Goal: Contribute content

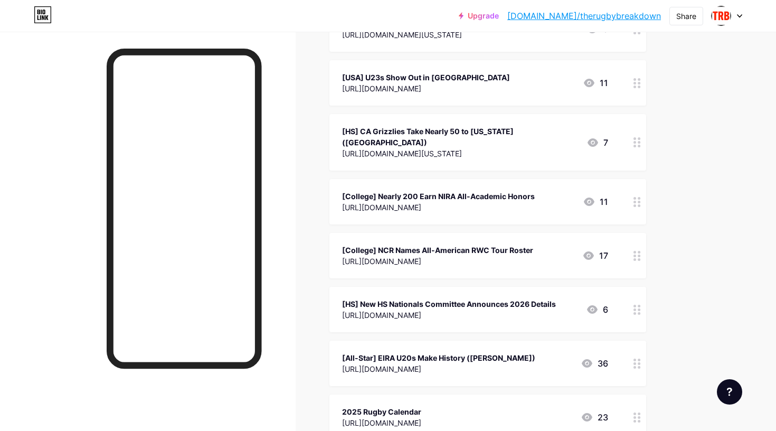
scroll to position [1042, 0]
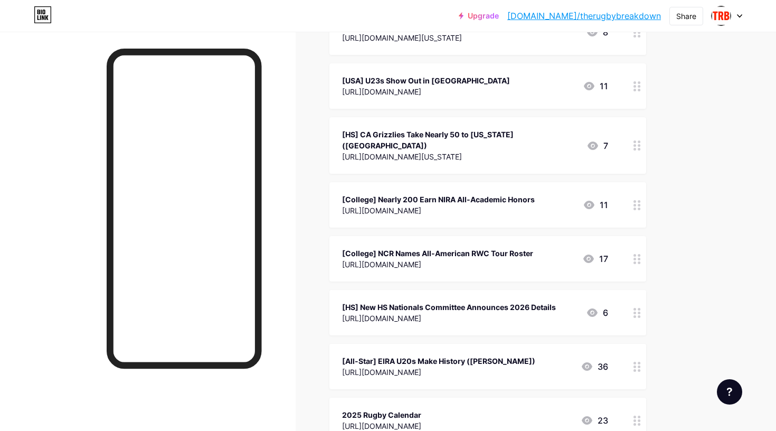
click at [473, 259] on div "[URL][DOMAIN_NAME]" at bounding box center [437, 264] width 191 height 11
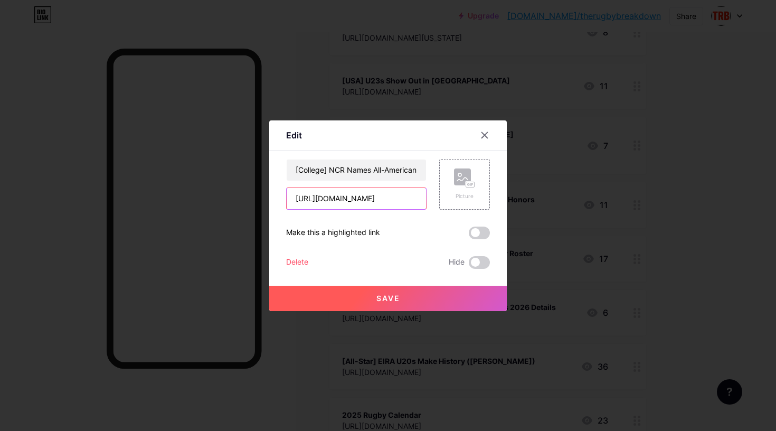
click at [373, 198] on input "[URL][DOMAIN_NAME]" at bounding box center [356, 198] width 139 height 21
paste input "girls-hs-overview-championship-fall-7s"
type input "[URL][DOMAIN_NAME]"
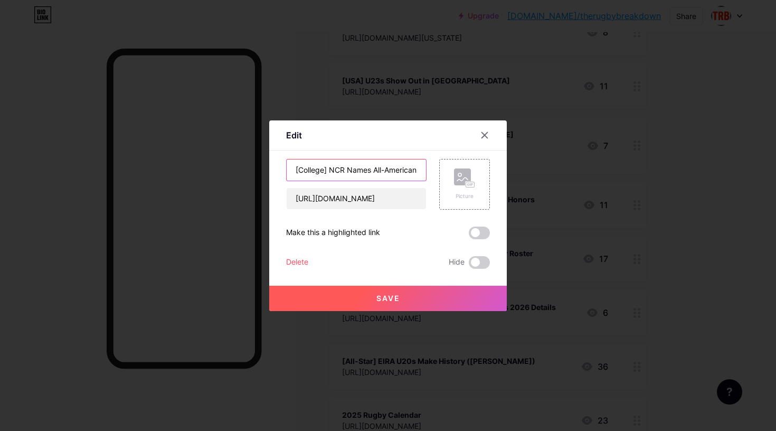
click at [315, 167] on input "[College] NCR Names All-American RWC Tour Roster" at bounding box center [356, 169] width 139 height 21
type input "HS Overview: Fall 7s Championships"
click at [336, 203] on input "[URL][DOMAIN_NAME]" at bounding box center [356, 198] width 139 height 21
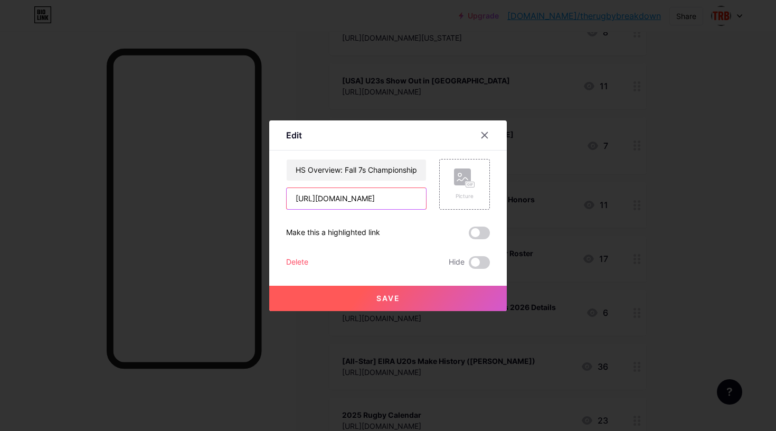
click at [335, 197] on input "[URL][DOMAIN_NAME]" at bounding box center [356, 198] width 139 height 21
click at [386, 298] on span "Save" at bounding box center [388, 297] width 24 height 9
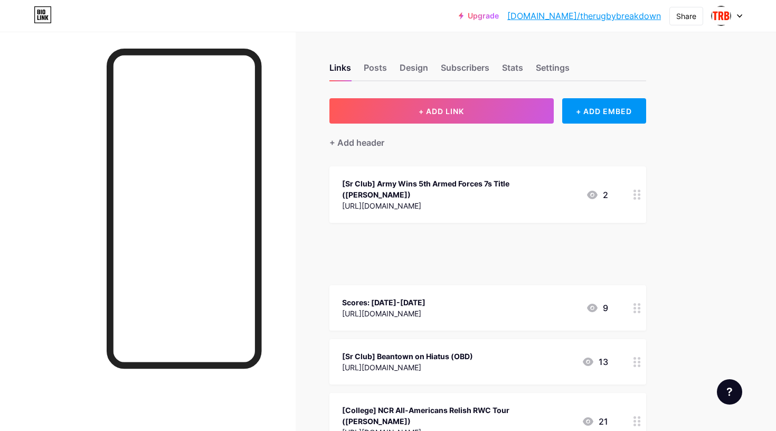
scroll to position [0, 0]
drag, startPoint x: 635, startPoint y: 245, endPoint x: 636, endPoint y: 169, distance: 76.0
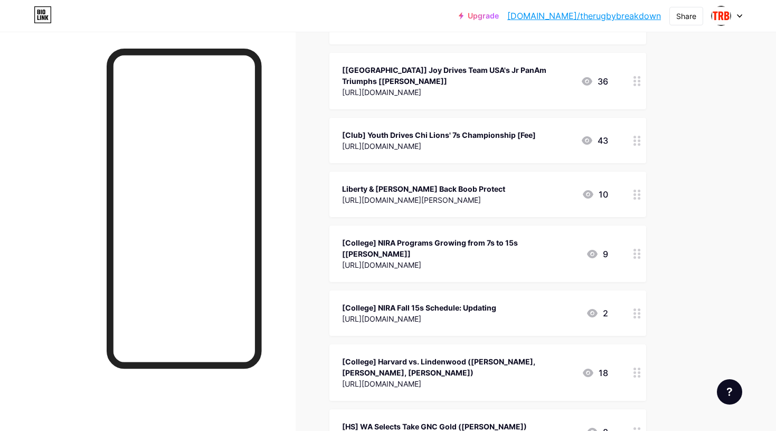
scroll to position [707, 0]
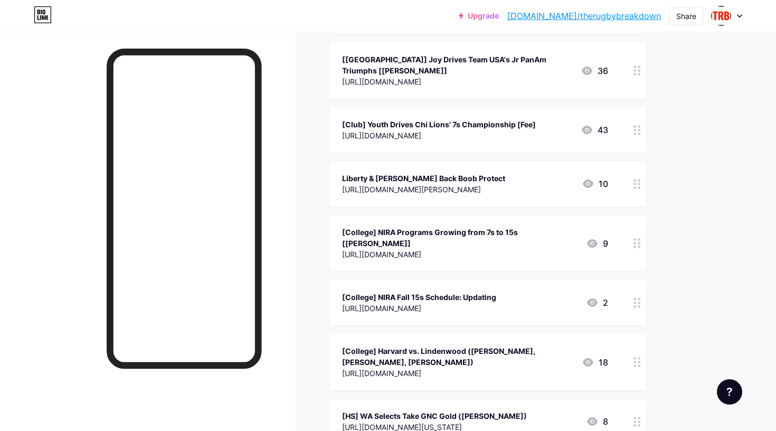
click at [380, 291] on div "[College] NIRA Fall 15s Schedule: Updating" at bounding box center [419, 296] width 154 height 11
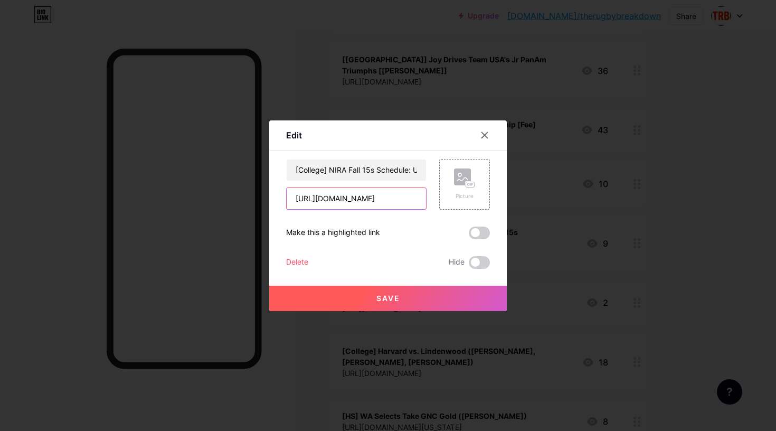
click at [354, 200] on input "[URL][DOMAIN_NAME]" at bounding box center [356, 198] width 139 height 21
paste input "girls-hs-review-fall-15s"
type input "[URL][DOMAIN_NAME]"
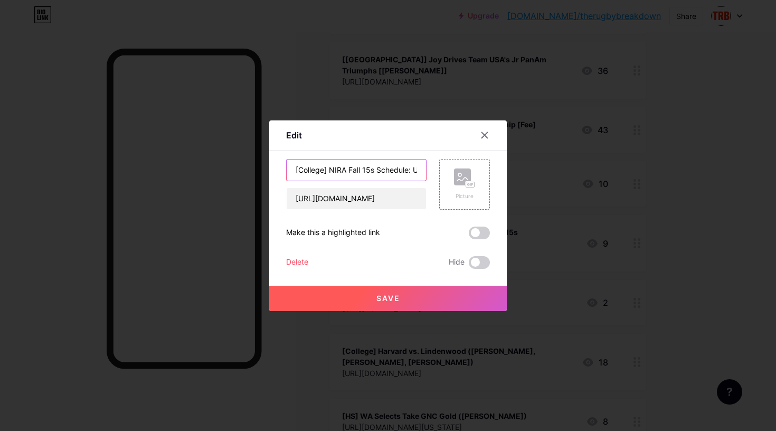
click at [333, 168] on input "[College] NIRA Fall 15s Schedule: Updating" at bounding box center [356, 169] width 139 height 21
type input "HS Overview: Fall 15s Championships"
click at [343, 302] on button "Save" at bounding box center [387, 297] width 237 height 25
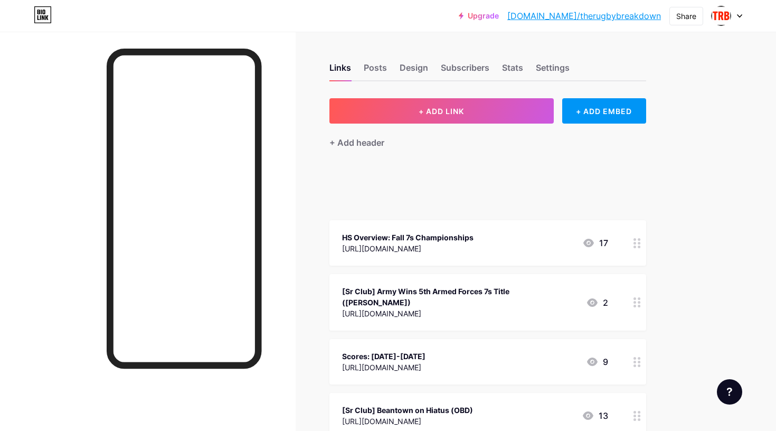
scroll to position [0, 0]
